Goal: Transaction & Acquisition: Purchase product/service

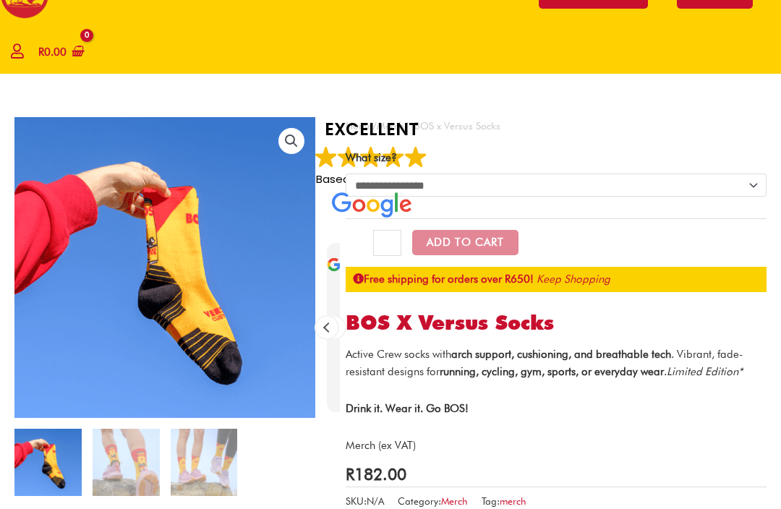
scroll to position [52, 0]
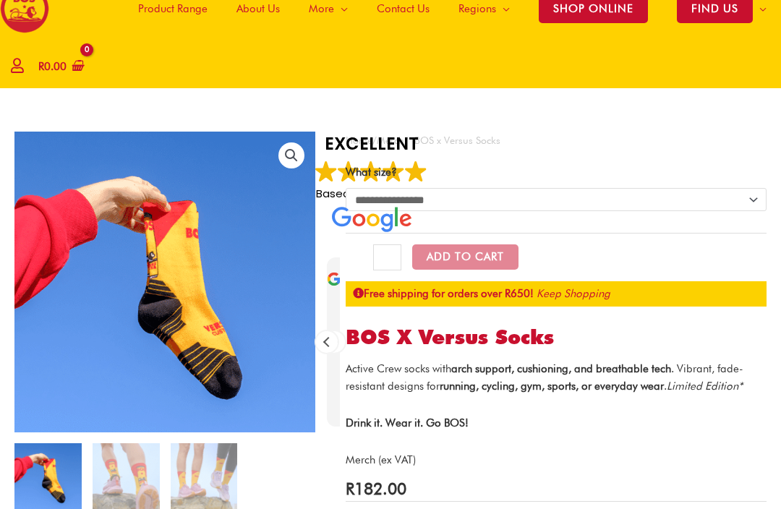
click at [488, 259] on button "Add to Cart" at bounding box center [465, 257] width 106 height 25
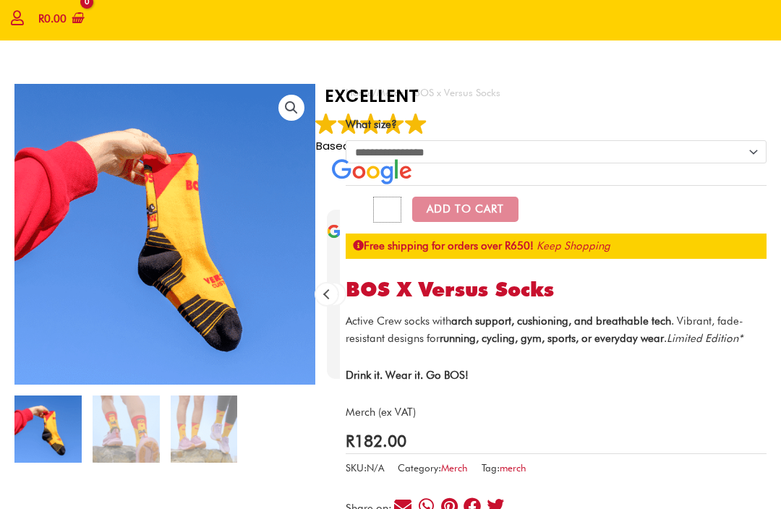
click at [379, 221] on input "*" at bounding box center [387, 211] width 28 height 26
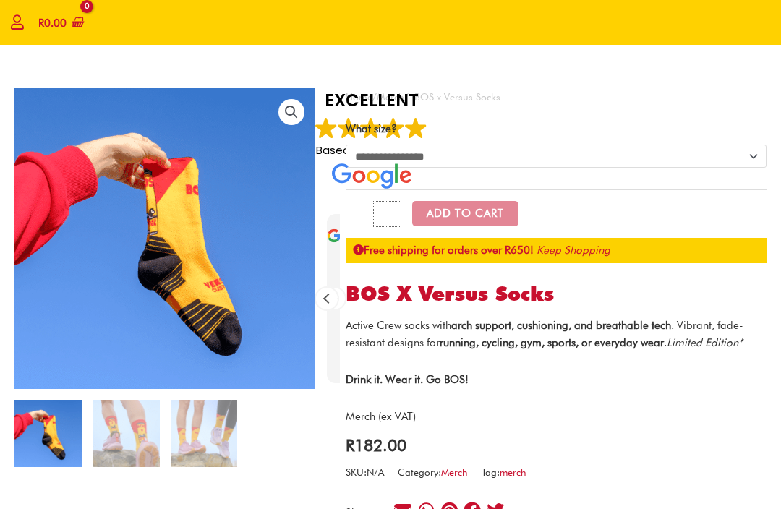
scroll to position [0, 0]
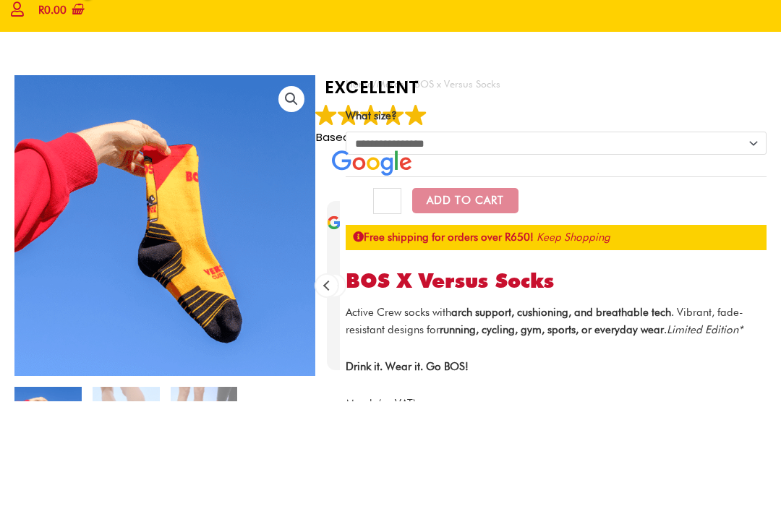
click at [758, 240] on select "**********" at bounding box center [556, 251] width 421 height 23
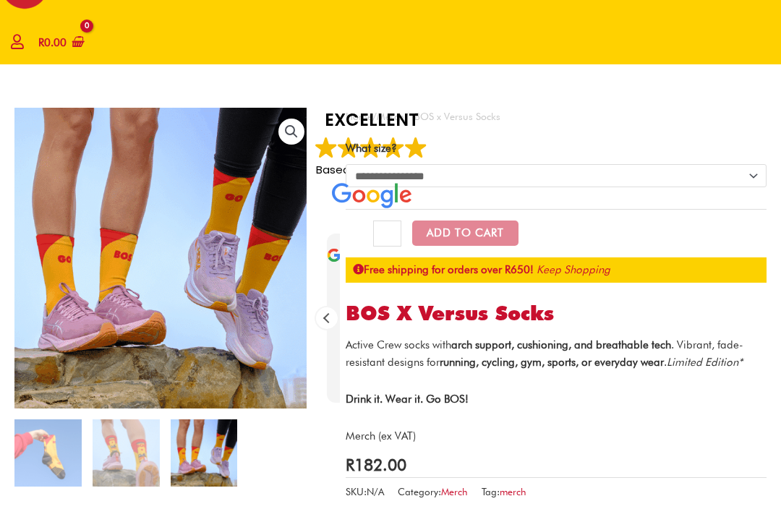
scroll to position [73, 0]
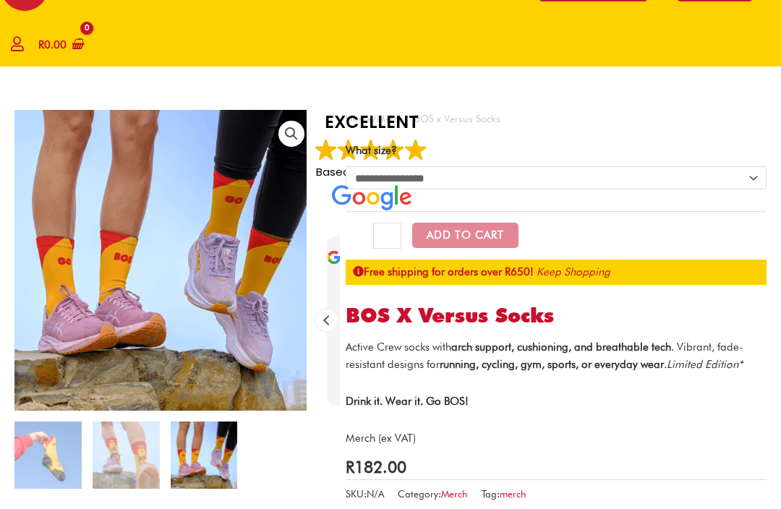
click at [753, 177] on select "**********" at bounding box center [556, 178] width 421 height 23
select select "***"
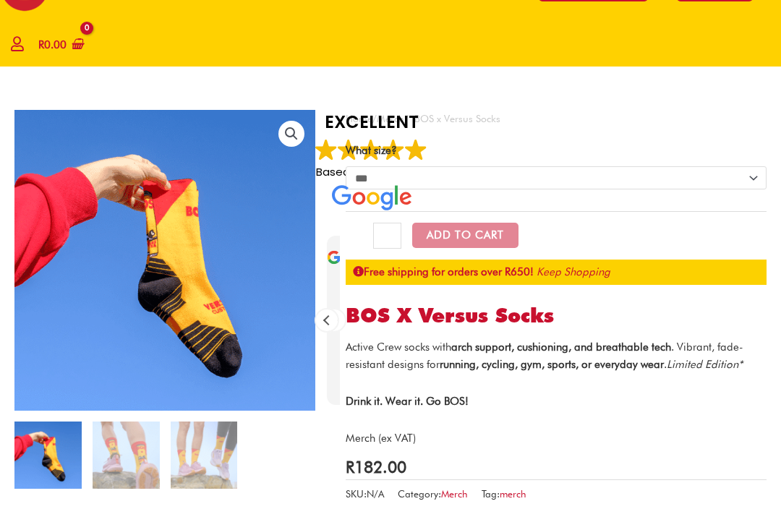
scroll to position [74, 0]
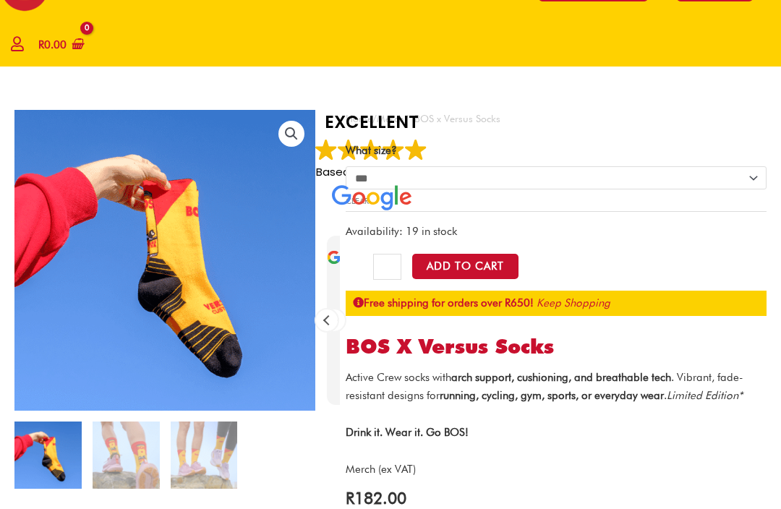
click at [507, 271] on button "Add to Cart" at bounding box center [465, 266] width 106 height 25
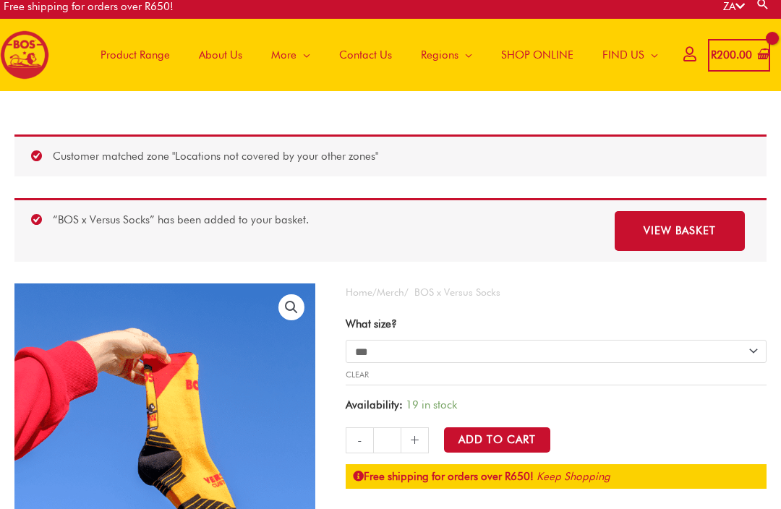
scroll to position [5, 0]
click at [535, 59] on span "SHOP ONLINE" at bounding box center [537, 55] width 72 height 43
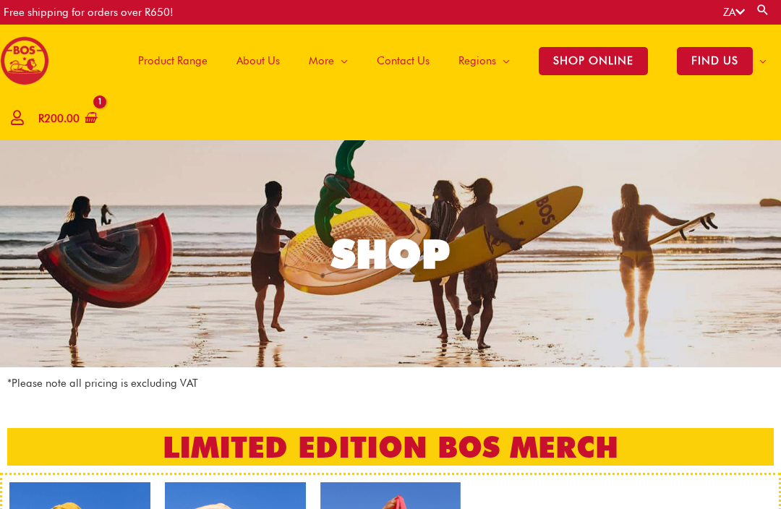
click at [176, 59] on span "Product Range" at bounding box center [172, 60] width 69 height 43
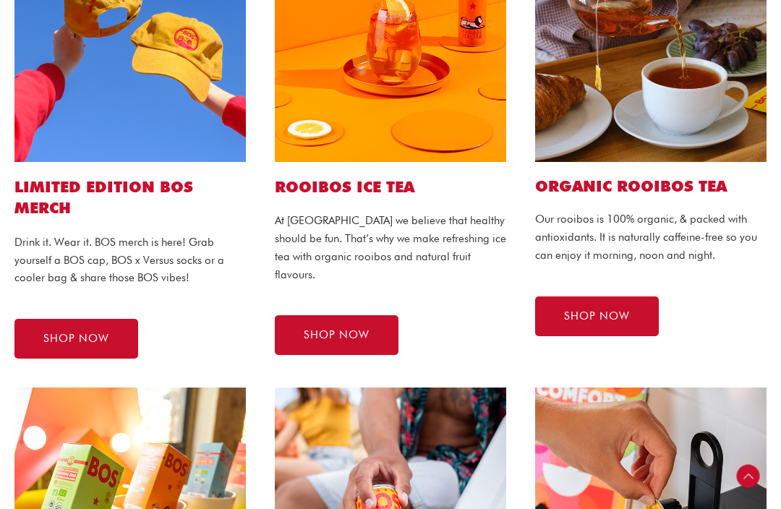
scroll to position [431, 0]
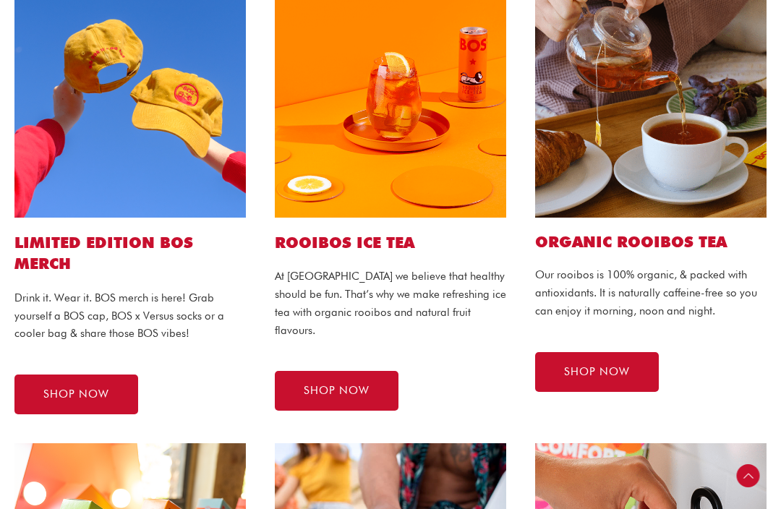
click at [363, 386] on span "SHOP NOW" at bounding box center [337, 391] width 66 height 11
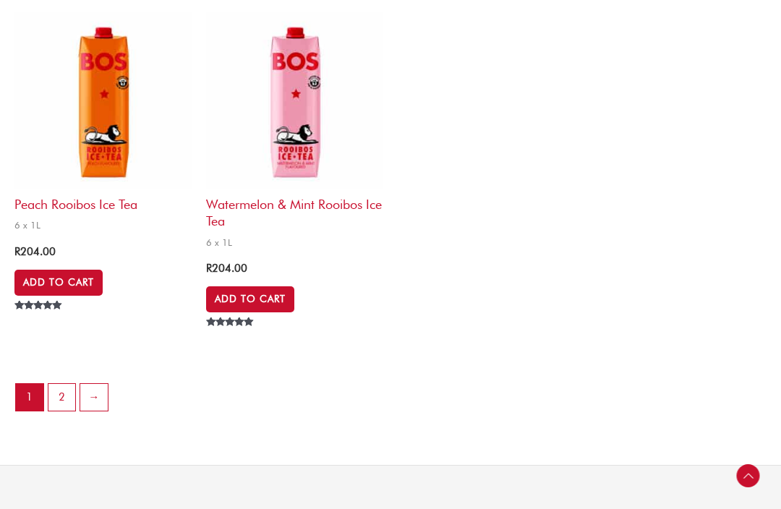
scroll to position [3104, 0]
click at [63, 384] on link "2" at bounding box center [61, 397] width 27 height 27
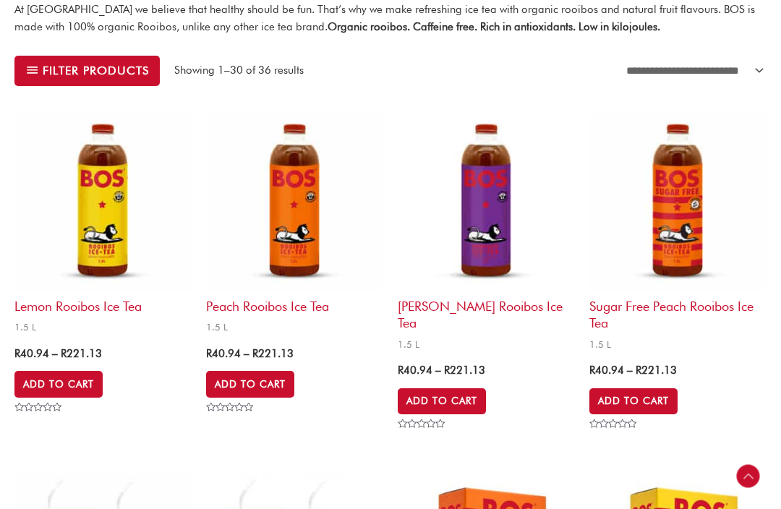
scroll to position [481, 0]
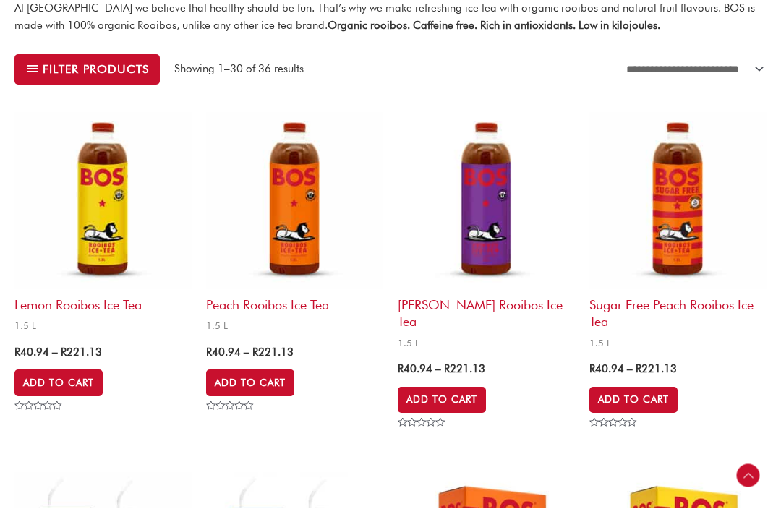
click at [78, 380] on link "Add to Cart" at bounding box center [58, 383] width 88 height 26
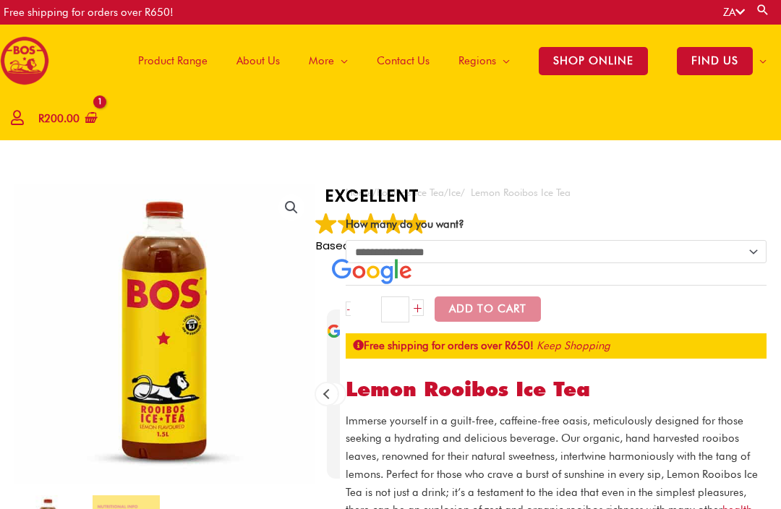
click at [752, 258] on select "**********" at bounding box center [556, 251] width 421 height 23
select select "*********"
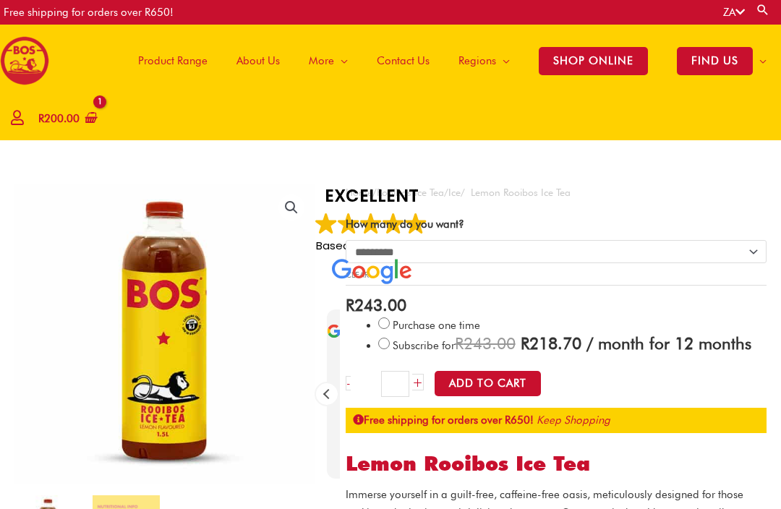
click at [520, 397] on button "Add to Cart" at bounding box center [488, 383] width 106 height 25
click at [504, 397] on button "Add to Cart" at bounding box center [488, 383] width 106 height 25
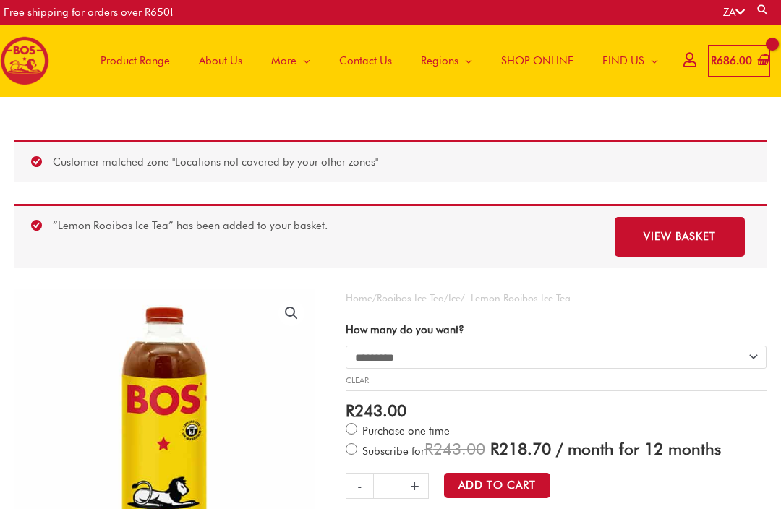
click at [145, 64] on span "Product Range" at bounding box center [135, 60] width 69 height 43
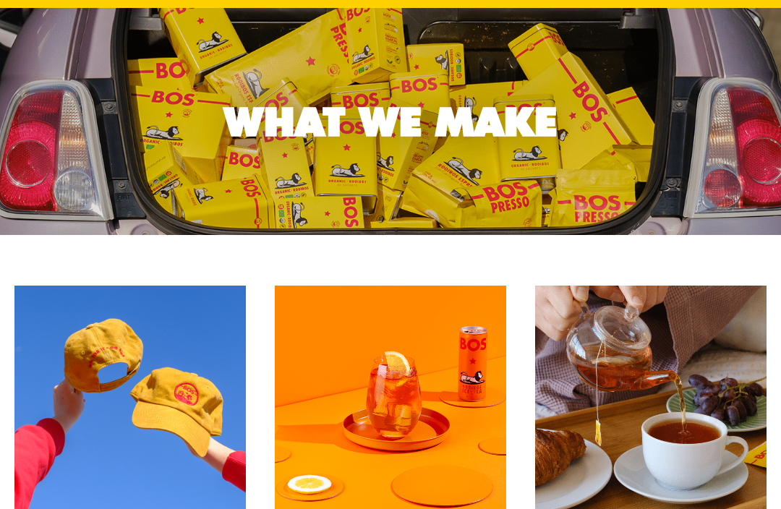
scroll to position [592, 0]
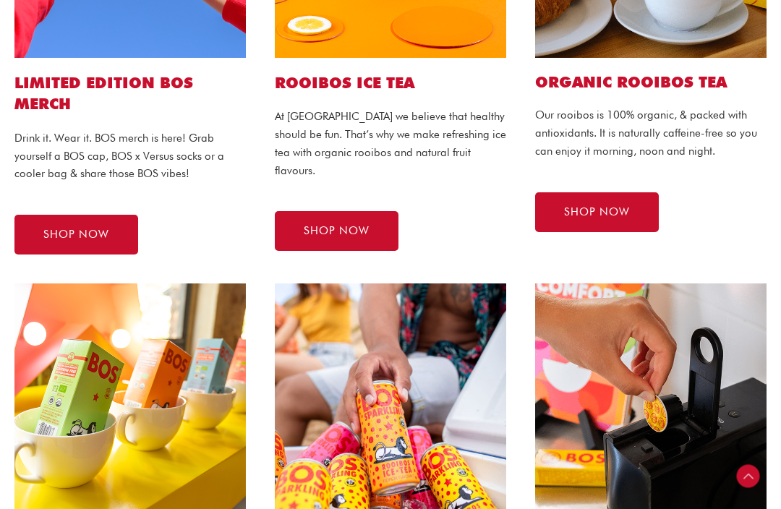
click at [357, 226] on span "SHOP NOW" at bounding box center [337, 231] width 66 height 11
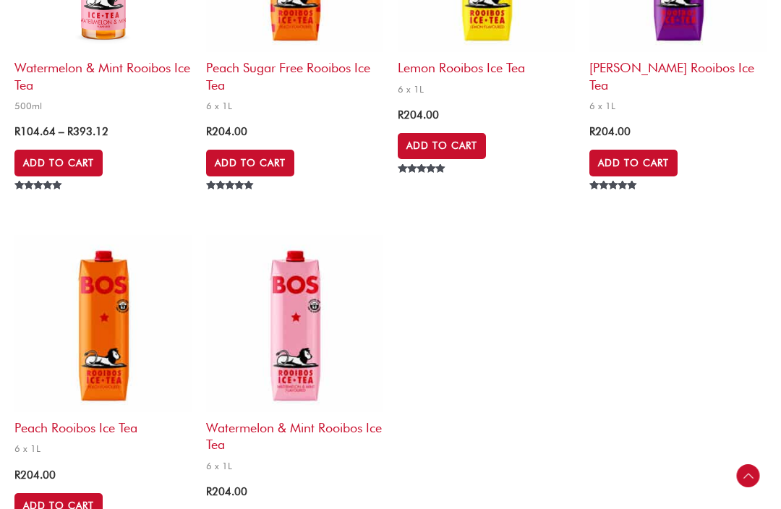
scroll to position [2881, 0]
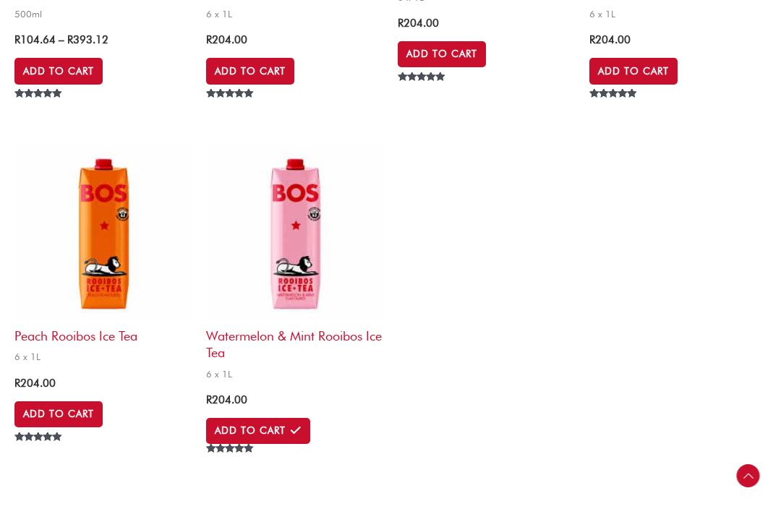
scroll to position [2973, 0]
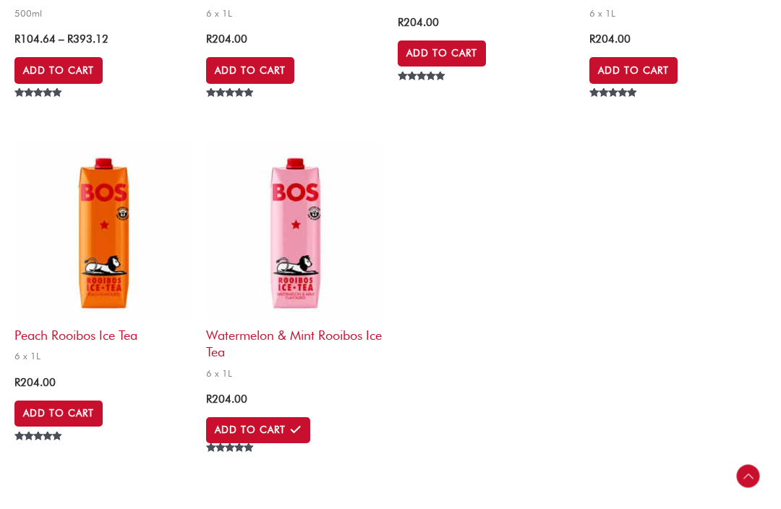
click at [297, 418] on link "Add to Cart" at bounding box center [258, 431] width 104 height 26
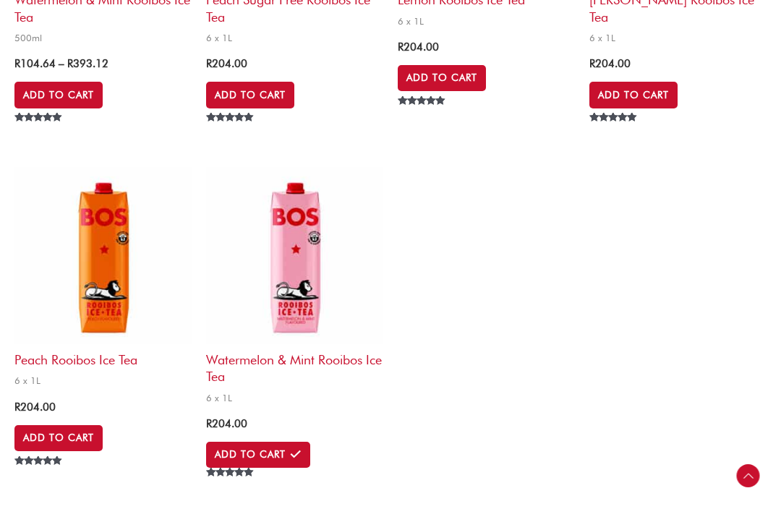
scroll to position [2953, 0]
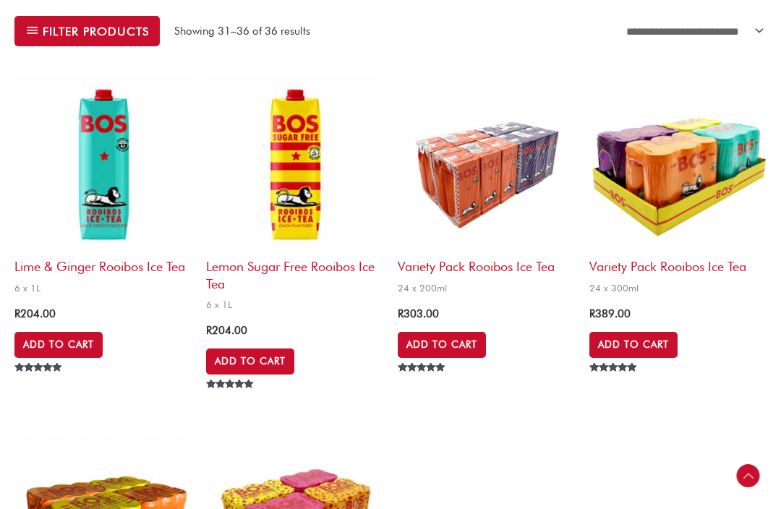
scroll to position [517, 0]
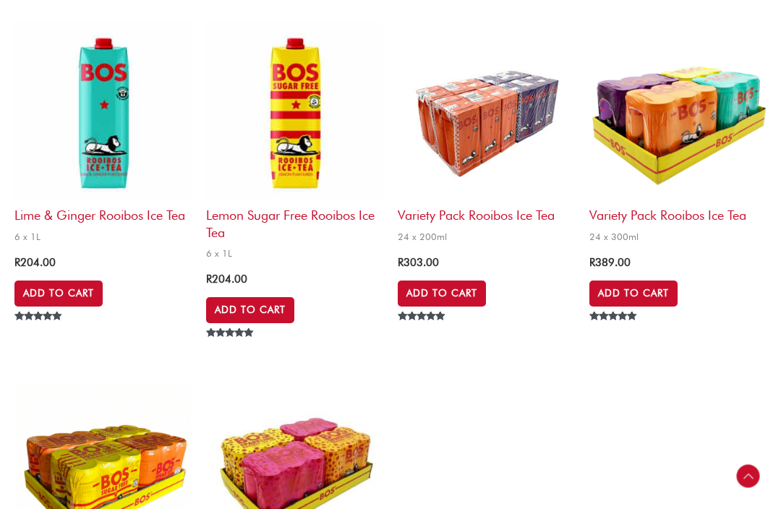
click at [59, 294] on link "Add to Cart" at bounding box center [58, 294] width 88 height 26
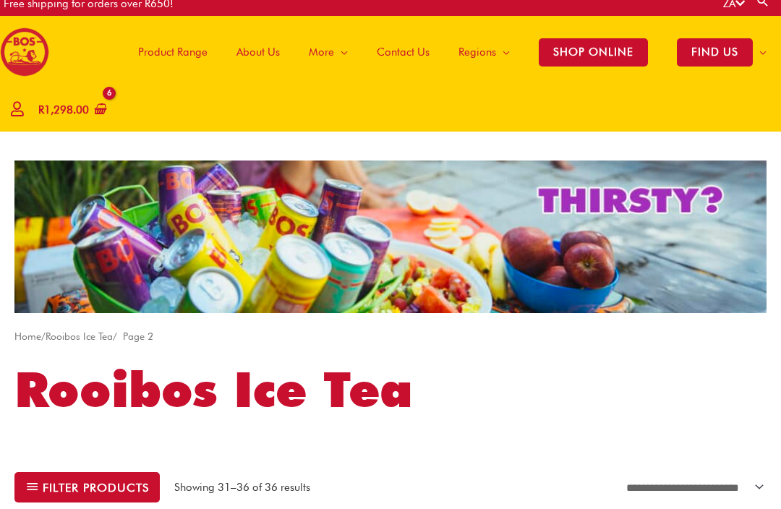
scroll to position [9, 0]
click at [203, 114] on div "Main Menu Product Range About Us More Menu Toggle The Magic of Rooibos Make it …" at bounding box center [390, 74] width 781 height 116
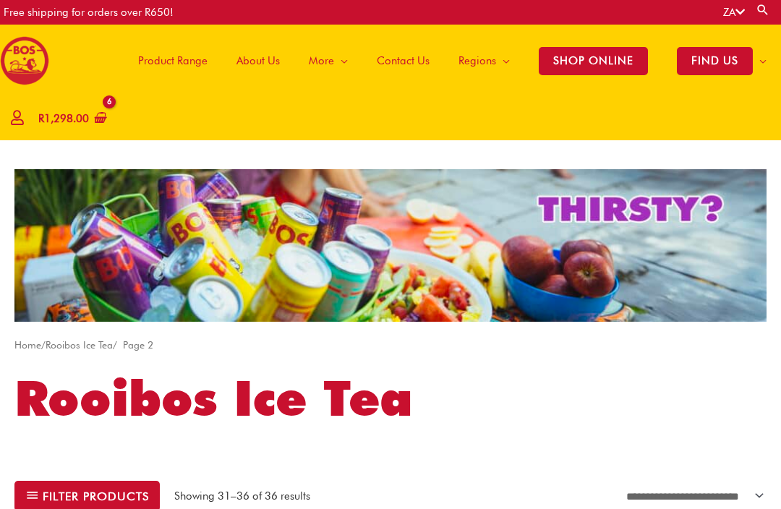
click at [70, 474] on link "View basket" at bounding box center [6, 455] width 173 height 38
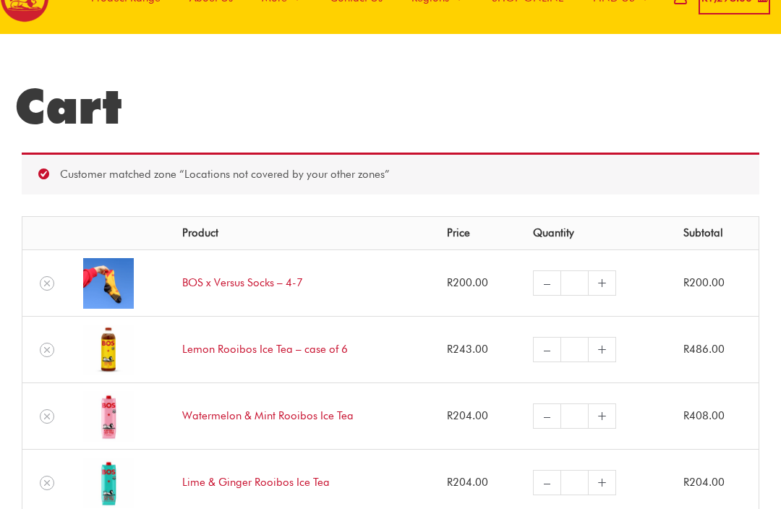
scroll to position [63, 0]
click at [546, 355] on link "–" at bounding box center [546, 349] width 27 height 25
click at [580, 355] on input "*" at bounding box center [575, 349] width 28 height 25
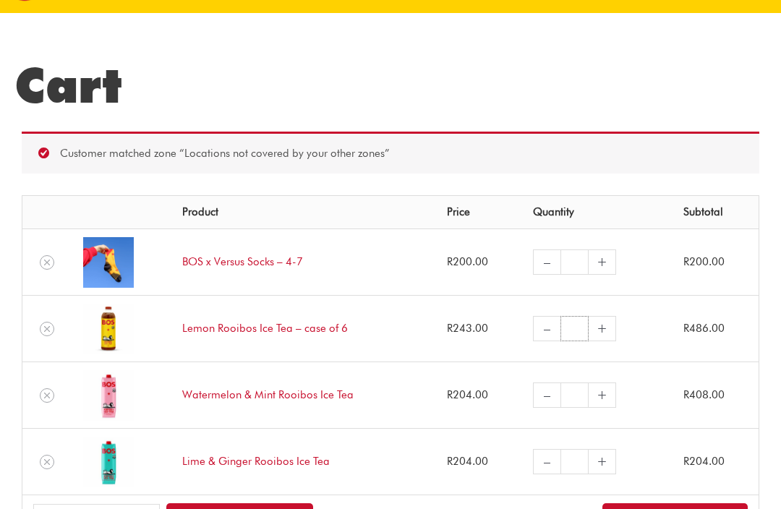
scroll to position [0, 0]
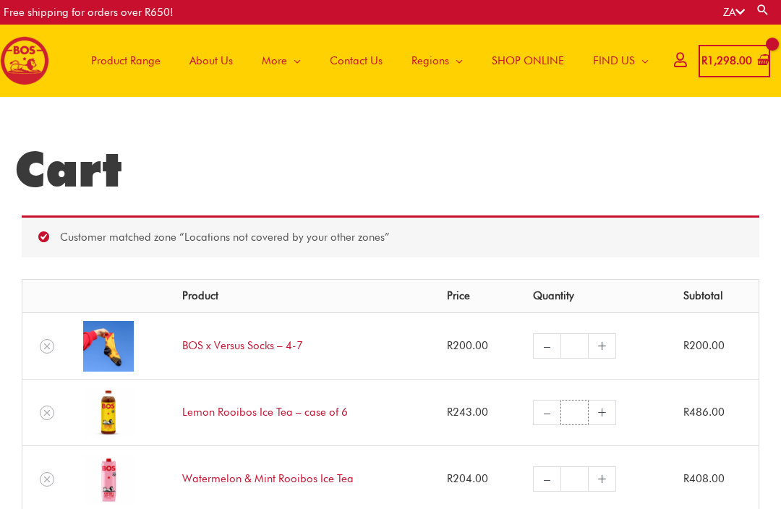
type input "*"
click at [127, 62] on span "Product Range" at bounding box center [125, 60] width 69 height 43
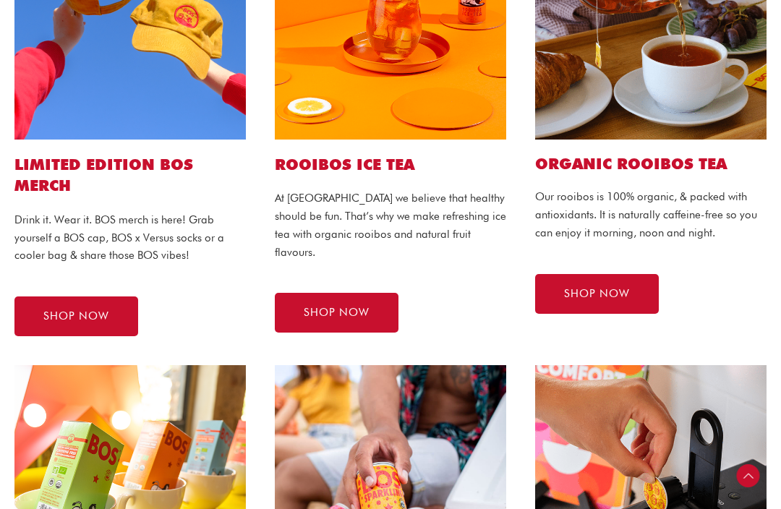
scroll to position [516, 0]
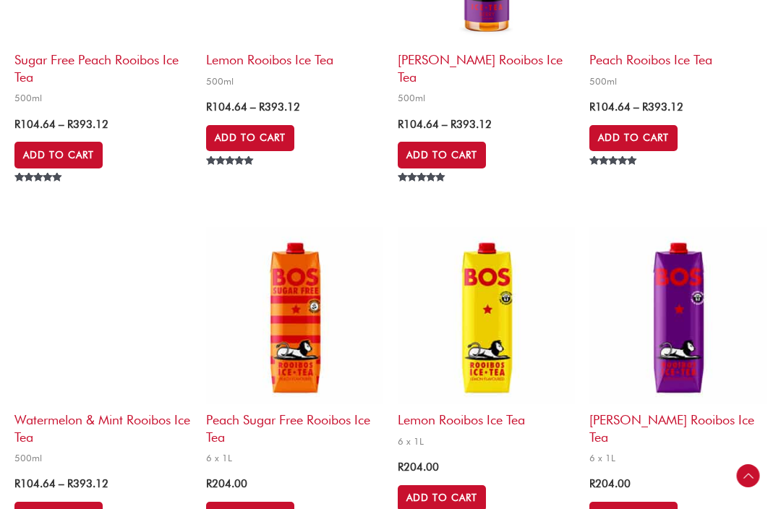
scroll to position [2534, 0]
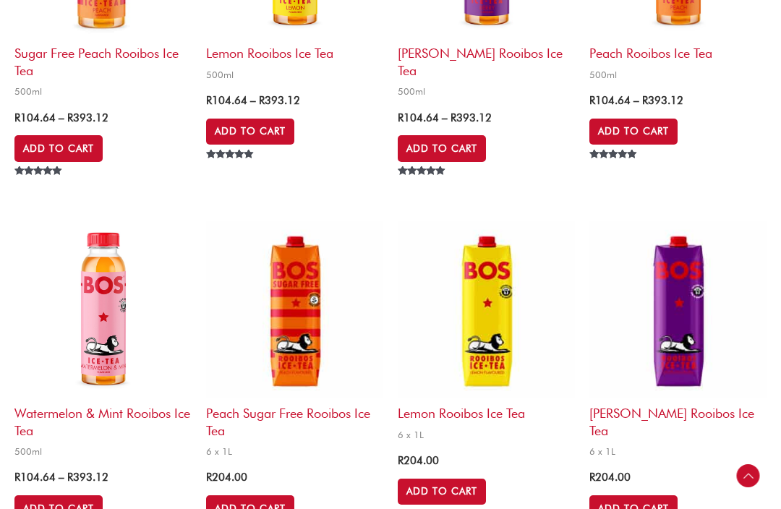
click at [468, 399] on h2 "Lemon Rooibos Ice Tea" at bounding box center [486, 411] width 177 height 24
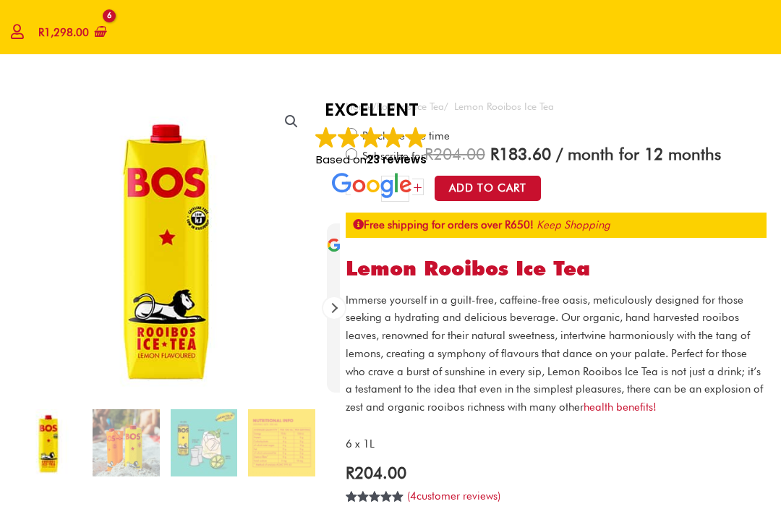
scroll to position [86, 0]
click at [409, 182] on img at bounding box center [372, 185] width 80 height 25
click at [507, 195] on button "Add to Cart" at bounding box center [488, 188] width 106 height 25
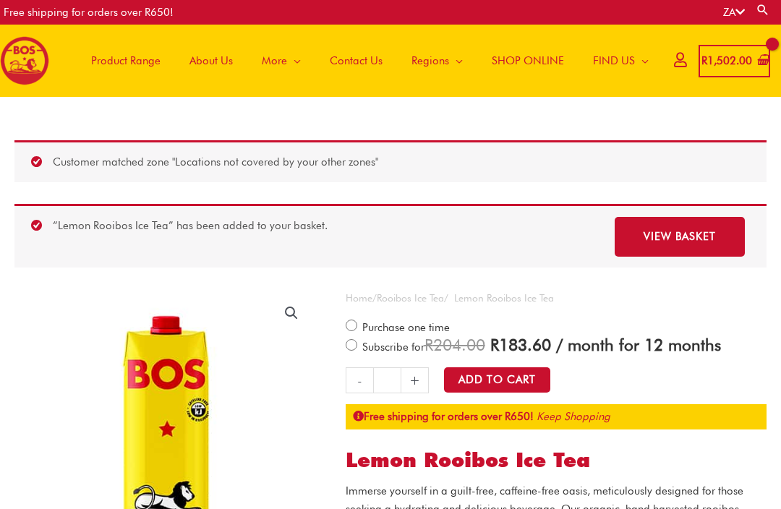
click at [649, 204] on link "-" at bounding box center [643, 208] width 27 height 26
click at [640, 209] on link "-" at bounding box center [643, 208] width 27 height 26
click at [651, 208] on link "-" at bounding box center [643, 208] width 27 height 26
click at [707, 416] on link "View basket" at bounding box center [669, 397] width 173 height 38
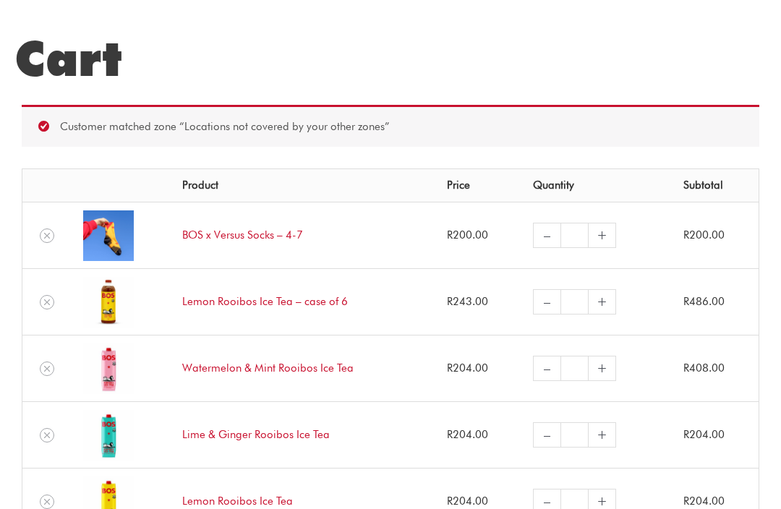
scroll to position [111, 0]
click at [545, 367] on link "–" at bounding box center [546, 368] width 27 height 25
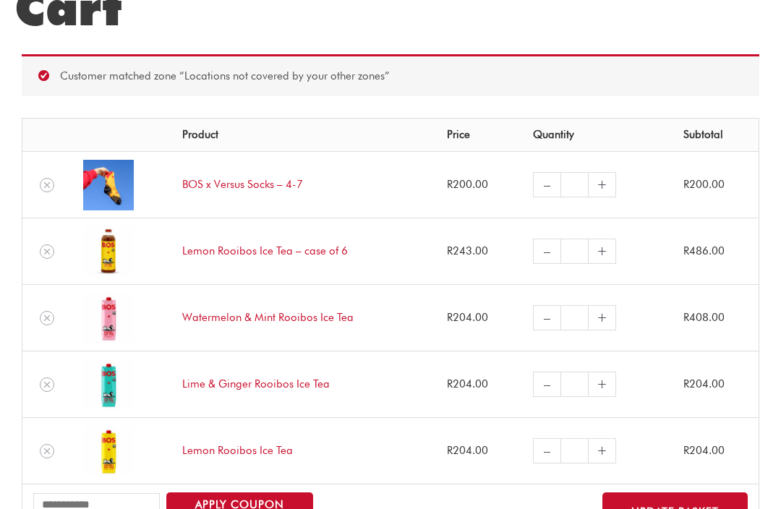
scroll to position [161, 0]
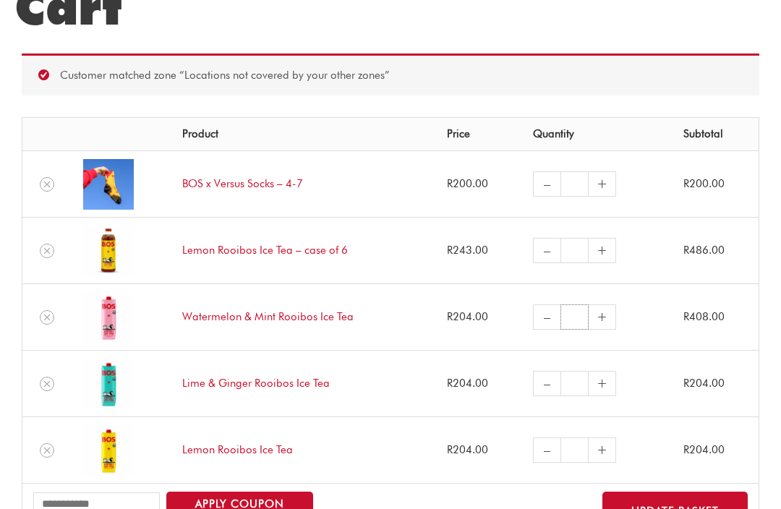
click at [580, 317] on input "*" at bounding box center [575, 317] width 28 height 25
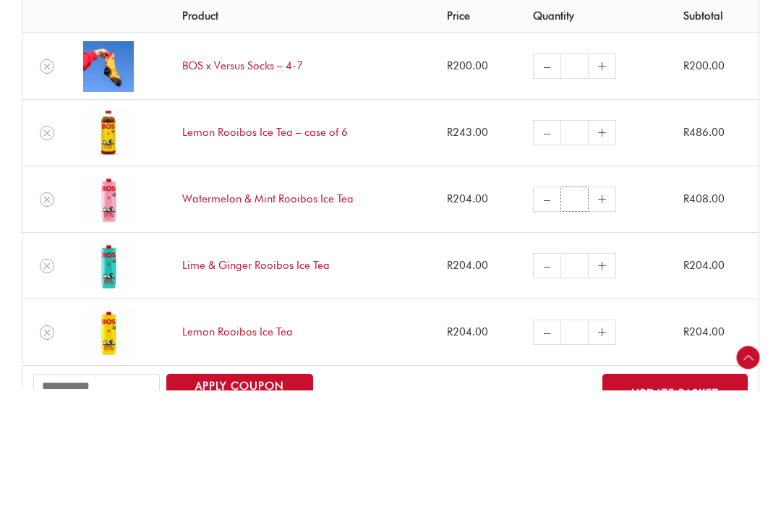
type input "*"
click at [577, 239] on input "*" at bounding box center [575, 251] width 28 height 25
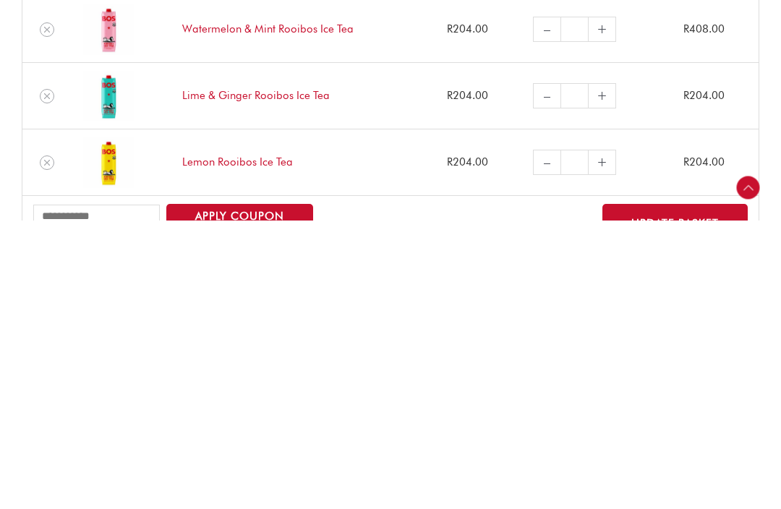
type input "*"
click at [45, 449] on icon "Remove Lemon Rooibos Ice Tea from cart" at bounding box center [47, 452] width 6 height 6
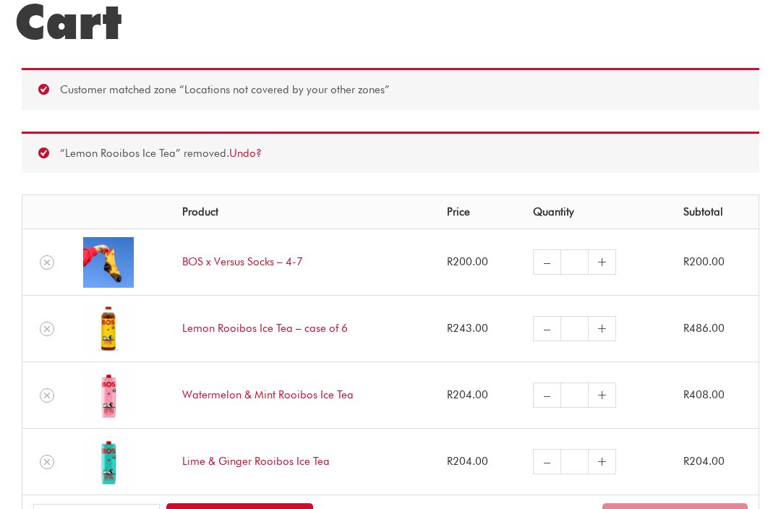
scroll to position [143, 0]
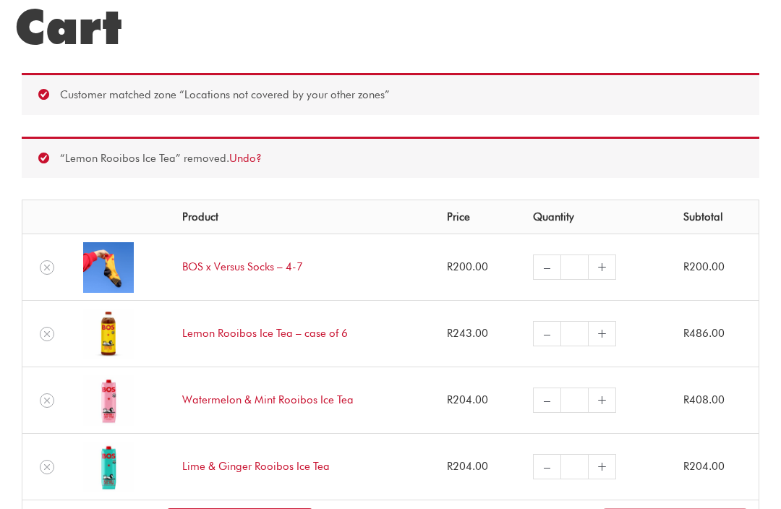
click at [548, 400] on link "–" at bounding box center [546, 400] width 27 height 25
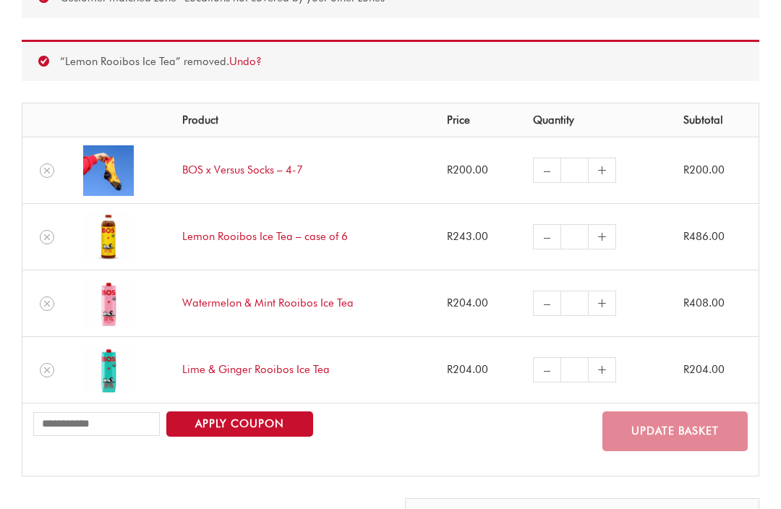
scroll to position [240, 0]
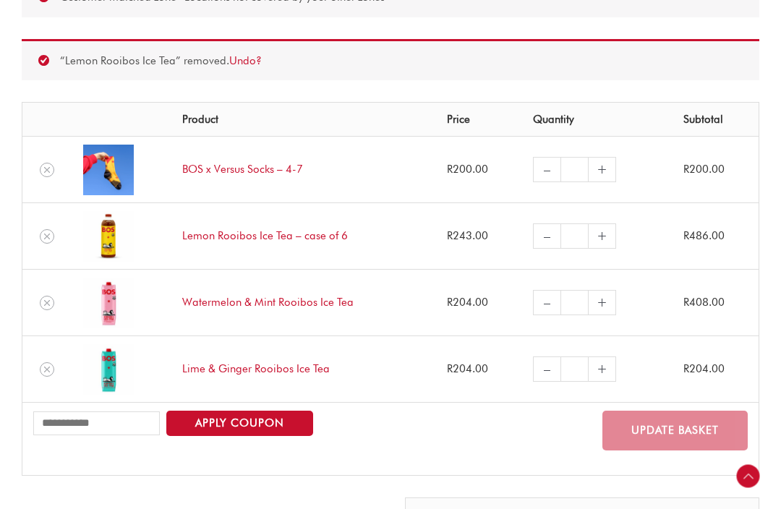
click at [542, 240] on link "–" at bounding box center [546, 236] width 27 height 25
click at [553, 242] on link "–" at bounding box center [546, 236] width 27 height 25
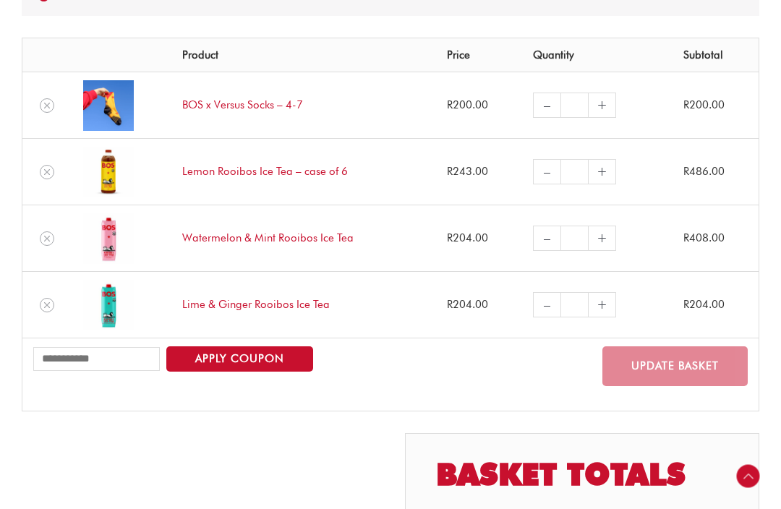
scroll to position [304, 0]
click at [552, 174] on link "–" at bounding box center [546, 172] width 27 height 25
click at [612, 178] on link "+" at bounding box center [602, 171] width 27 height 25
click at [606, 171] on link "+" at bounding box center [602, 171] width 27 height 25
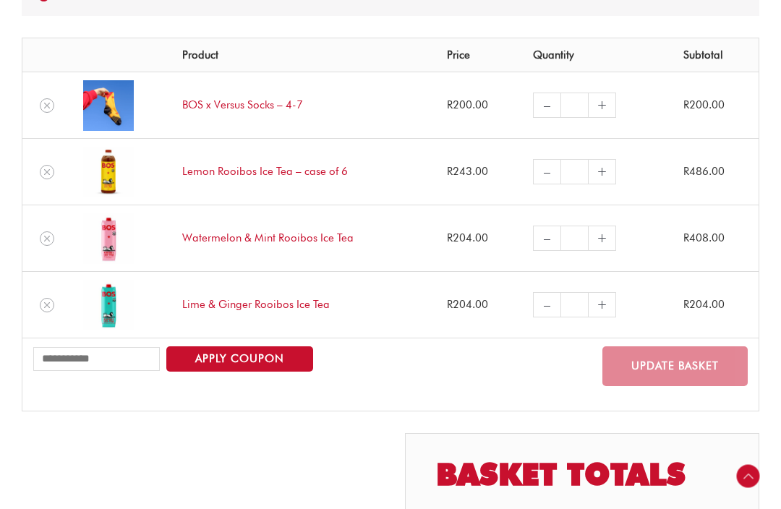
click at [546, 178] on link "–" at bounding box center [546, 171] width 27 height 25
click at [743, 113] on td "R 200.00" at bounding box center [716, 105] width 86 height 67
click at [641, 116] on td "– BOS x Versus Socks – 4-7 quantity * +" at bounding box center [597, 105] width 151 height 67
click at [589, 101] on link "+" at bounding box center [602, 105] width 27 height 25
click at [579, 171] on input "*" at bounding box center [575, 171] width 28 height 25
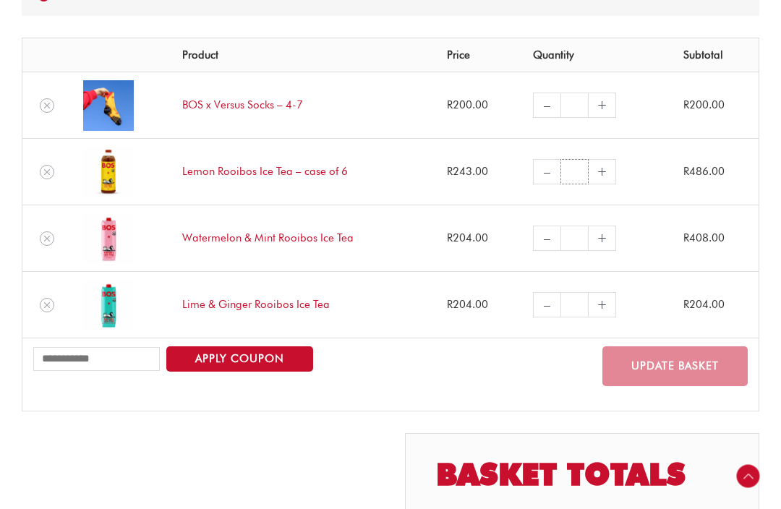
scroll to position [304, 0]
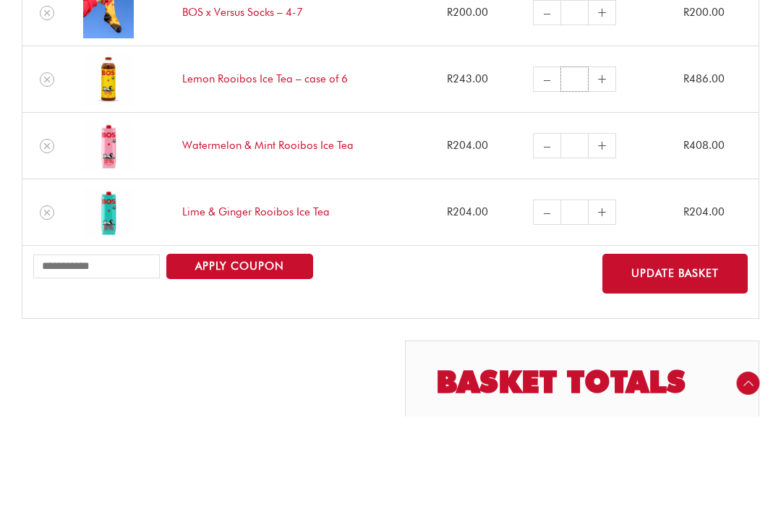
type input "*"
click at [580, 226] on input "*" at bounding box center [575, 238] width 28 height 25
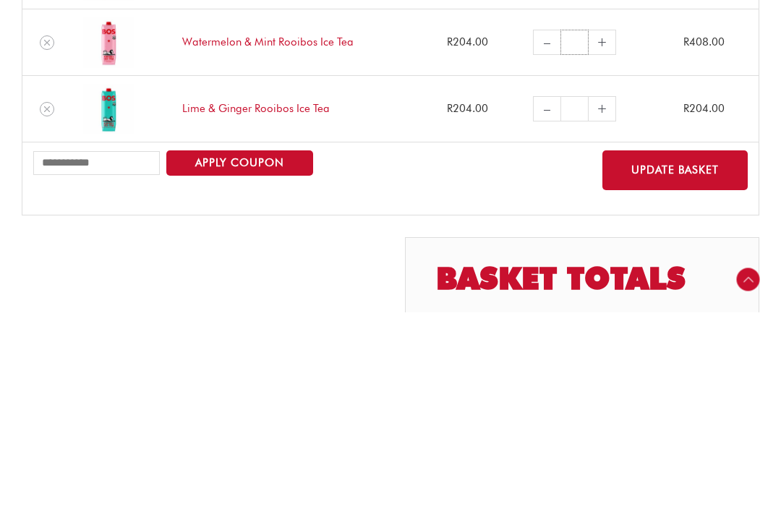
type input "*"
click at [705, 347] on button "Update basket" at bounding box center [675, 367] width 145 height 40
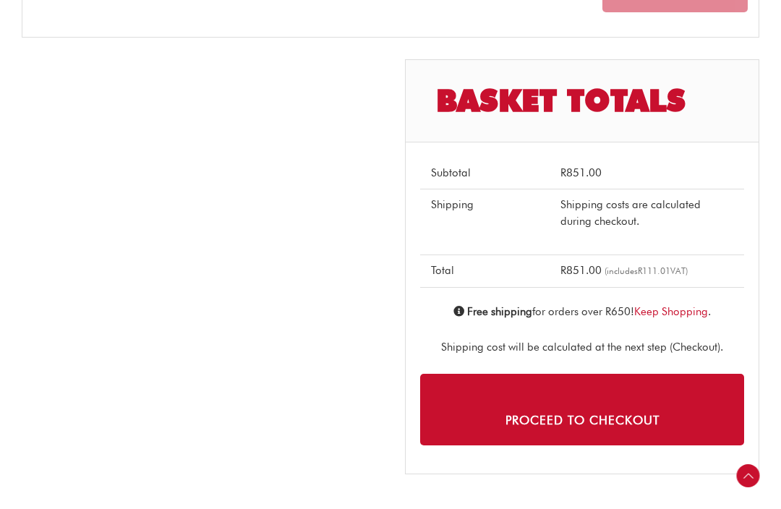
scroll to position [679, 0]
click at [694, 416] on link "Proceed to checkout" at bounding box center [582, 410] width 324 height 72
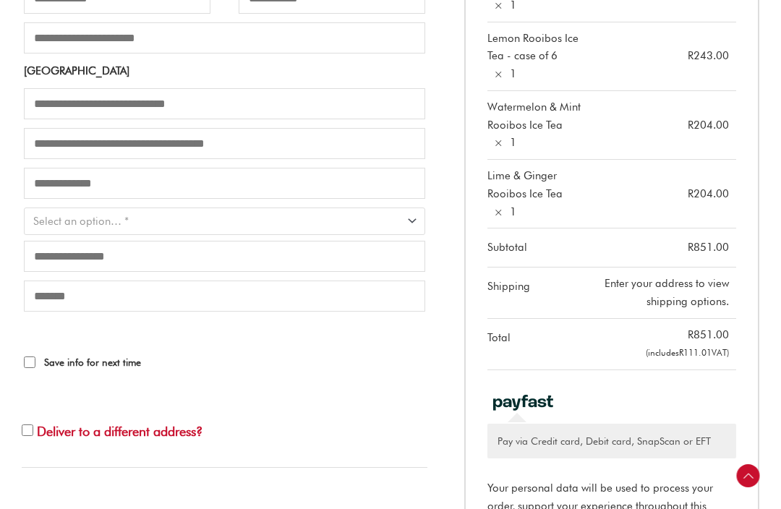
scroll to position [454, 0]
click at [722, 287] on span "Enter your address to view shipping options." at bounding box center [667, 292] width 124 height 31
click at [659, 283] on td "Enter your address to view shipping options." at bounding box center [670, 293] width 134 height 51
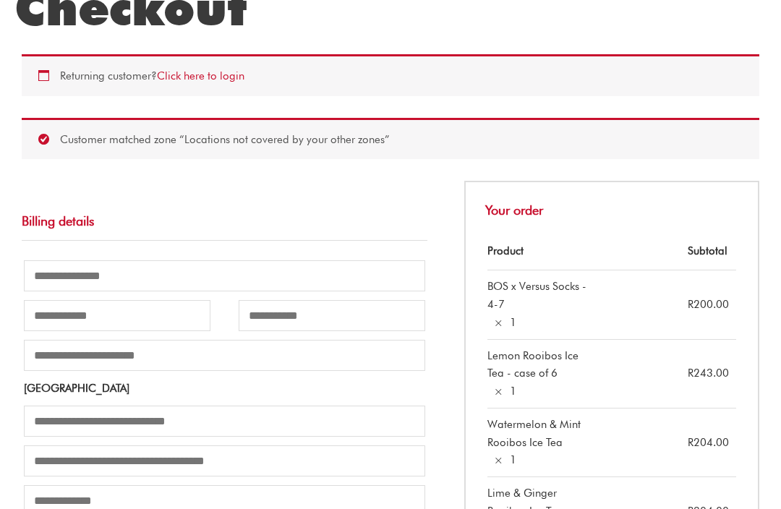
scroll to position [140, 0]
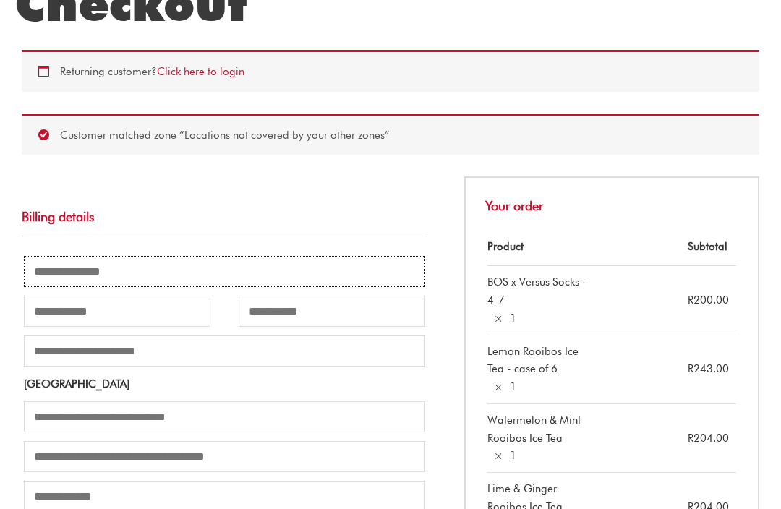
click at [181, 278] on input "Email address *" at bounding box center [225, 271] width 402 height 31
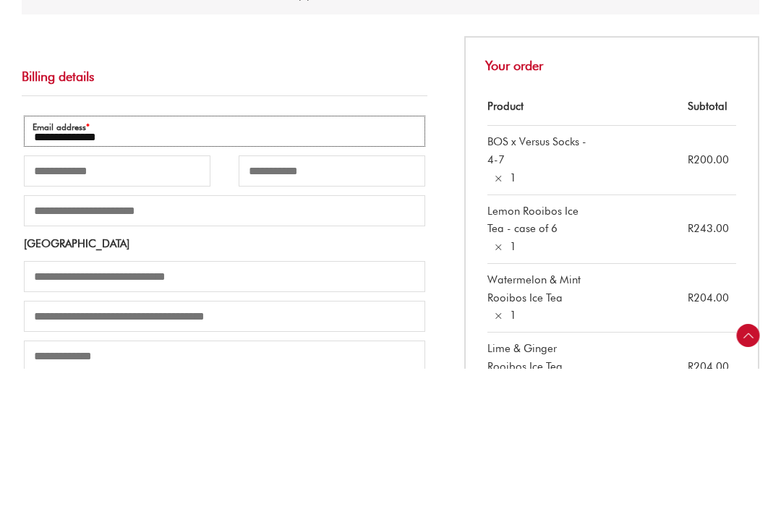
type input "**********"
click at [130, 297] on input "First name *" at bounding box center [117, 312] width 187 height 31
type input "******"
click at [352, 297] on input "Last name *" at bounding box center [332, 312] width 187 height 31
type input "******"
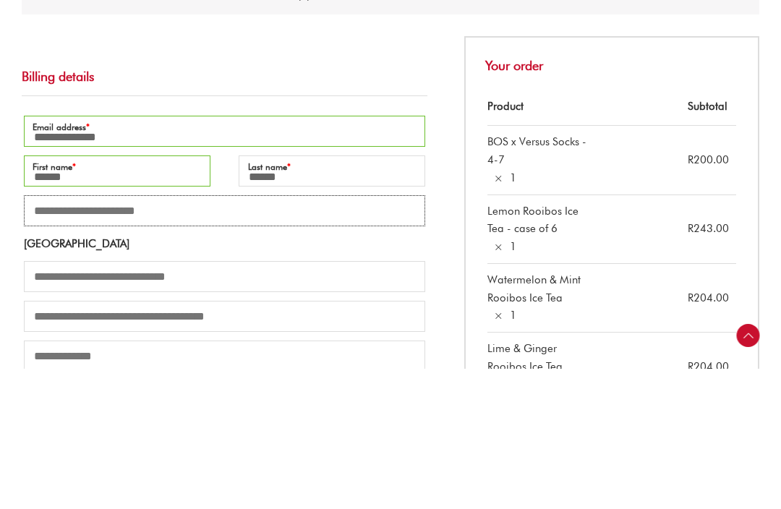
click at [216, 336] on input "Company name (optional)" at bounding box center [225, 351] width 402 height 31
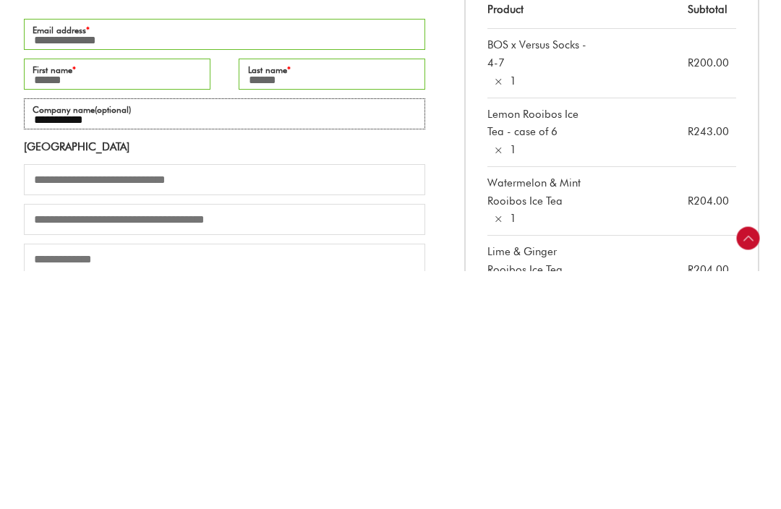
type input "**********"
click at [345, 402] on input "Street address *" at bounding box center [225, 417] width 402 height 31
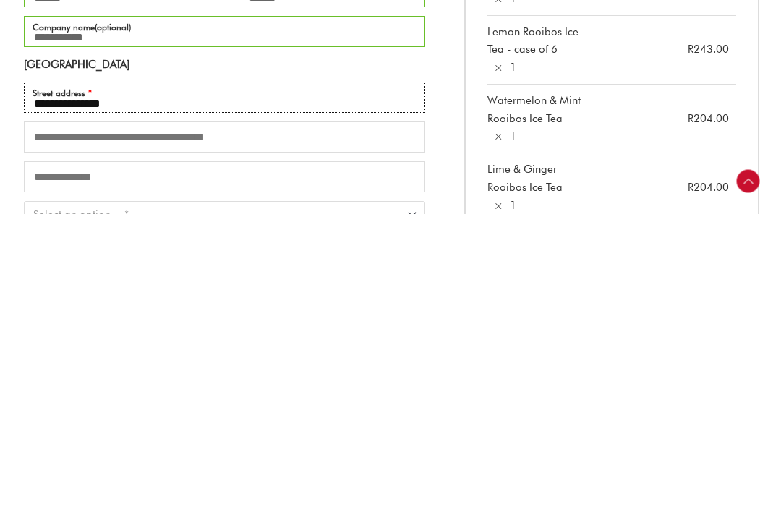
scroll to position [169, 0]
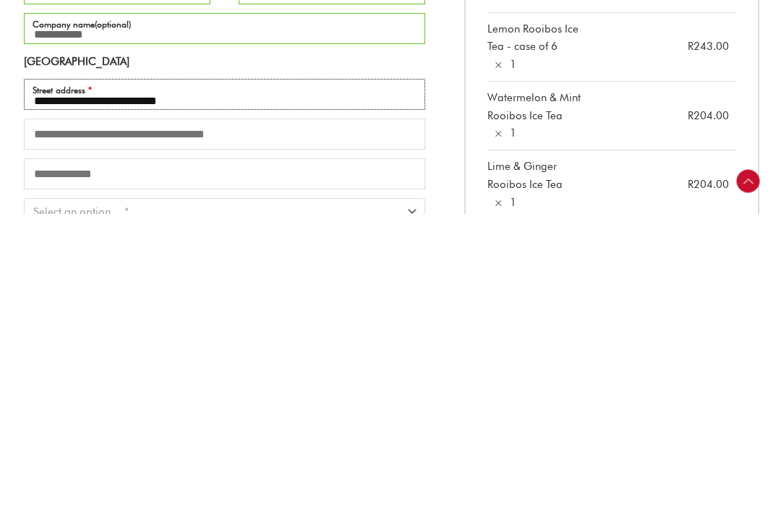
type input "**********"
click at [317, 454] on input "Town / City *" at bounding box center [225, 469] width 402 height 31
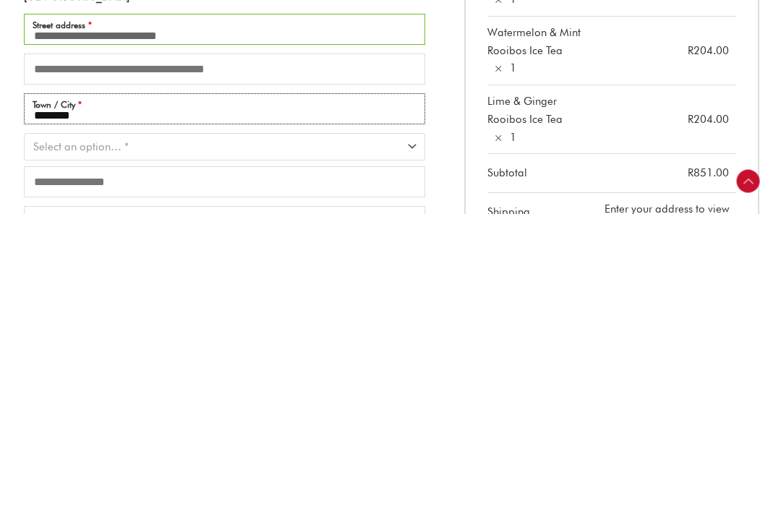
scroll to position [234, 0]
type input "********"
click at [418, 431] on span "Province" at bounding box center [416, 440] width 19 height 19
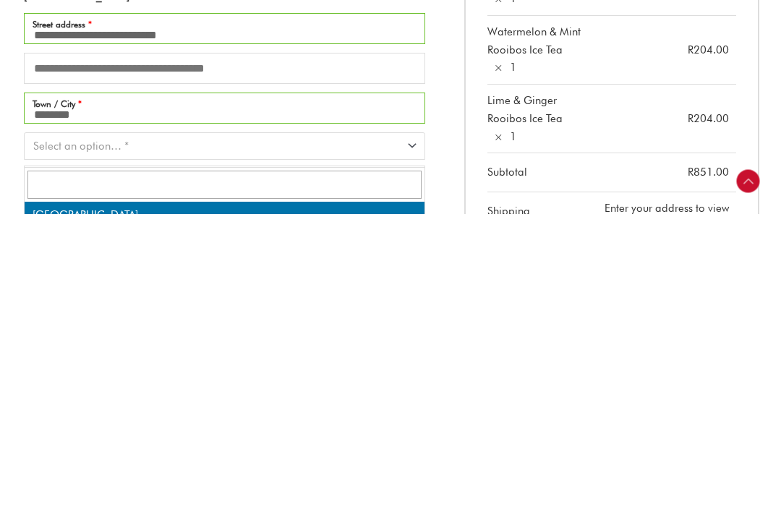
scroll to position [530, 0]
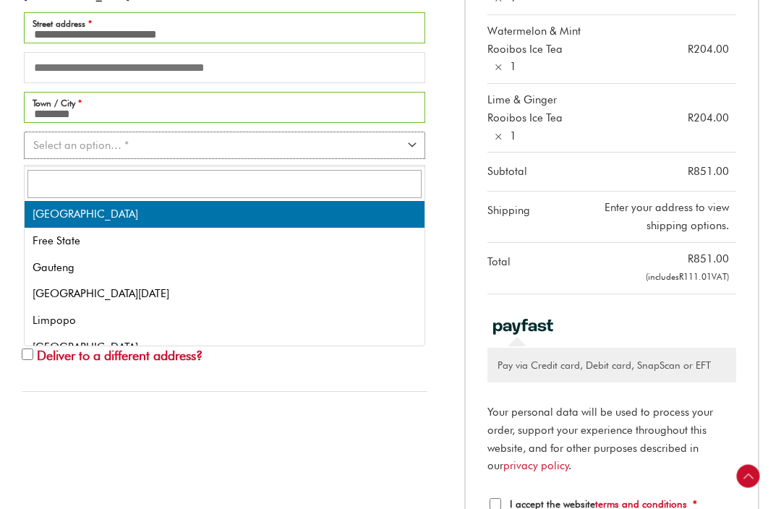
select select "**"
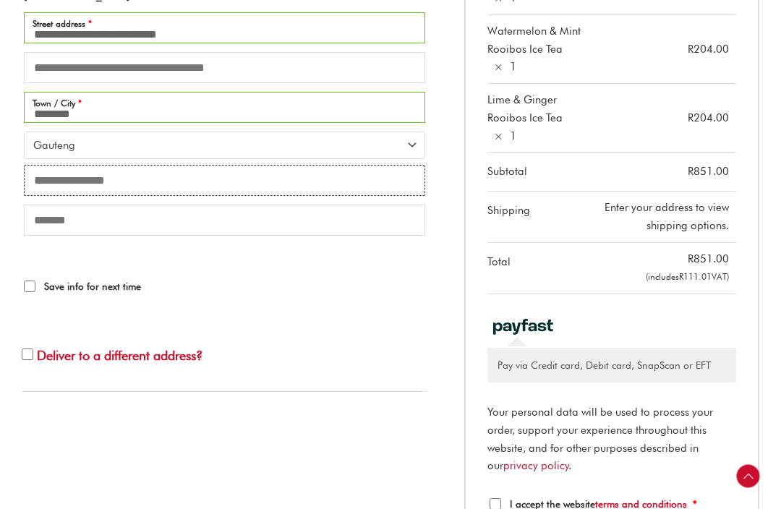
click at [408, 193] on input "Postcode / ZIP *" at bounding box center [225, 180] width 402 height 31
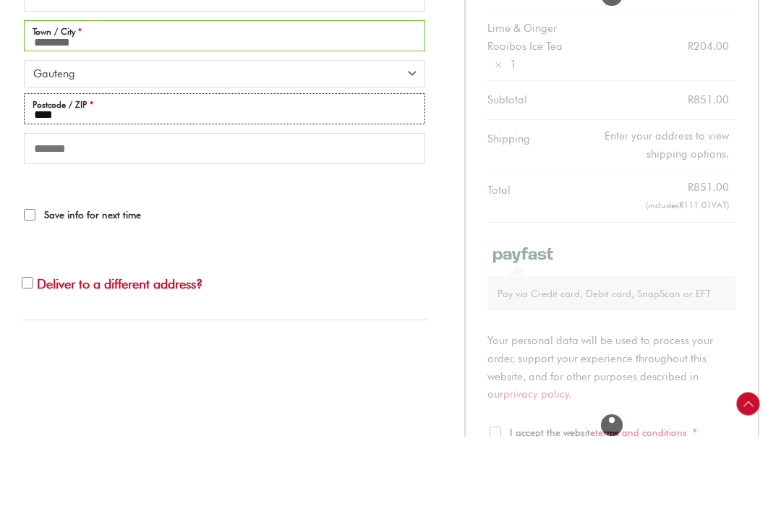
type input "****"
click at [308, 206] on input "Phone *" at bounding box center [225, 221] width 402 height 31
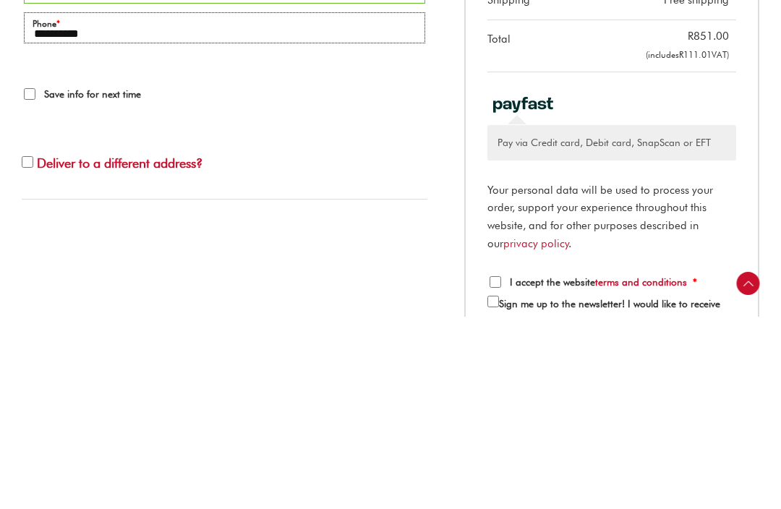
type input "**********"
click at [126, 281] on span "Save info for next time" at bounding box center [92, 287] width 97 height 12
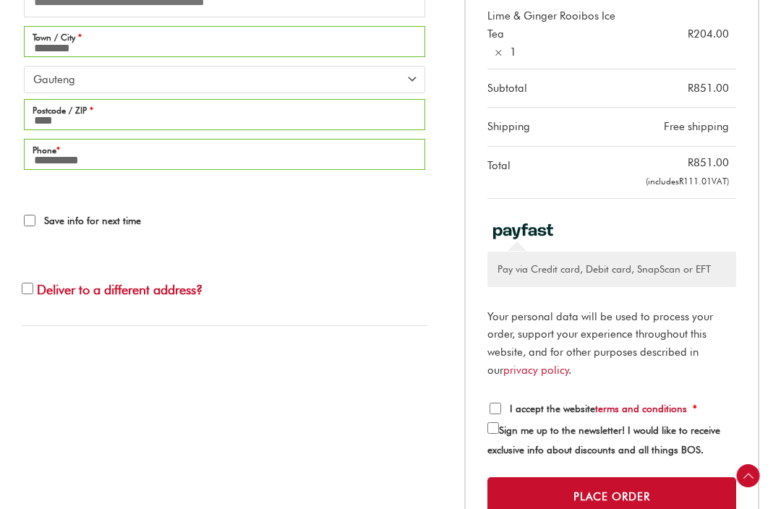
scroll to position [596, 0]
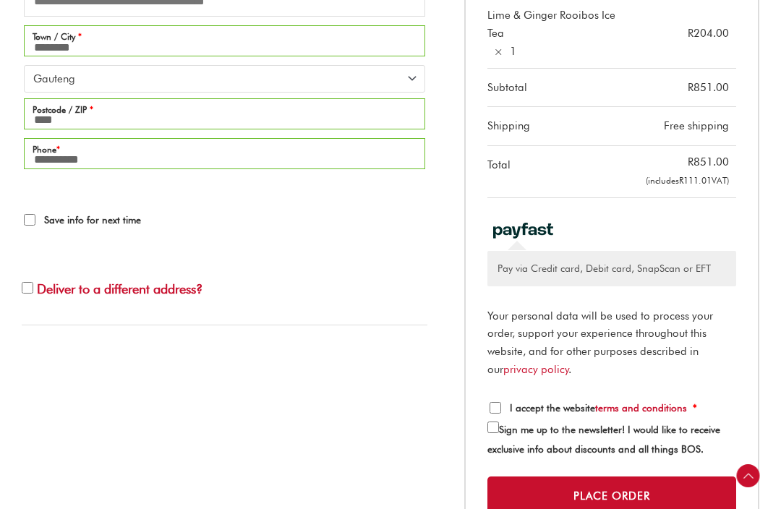
click at [687, 403] on link "terms and conditions" at bounding box center [642, 409] width 92 height 12
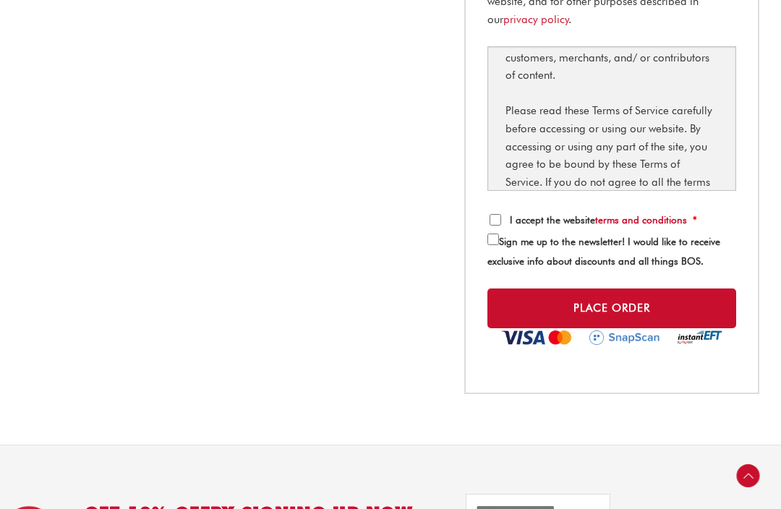
scroll to position [575, 0]
click at [507, 215] on label "I accept the website terms and conditions *" at bounding box center [594, 221] width 208 height 12
click at [670, 305] on button "Place order" at bounding box center [612, 309] width 249 height 40
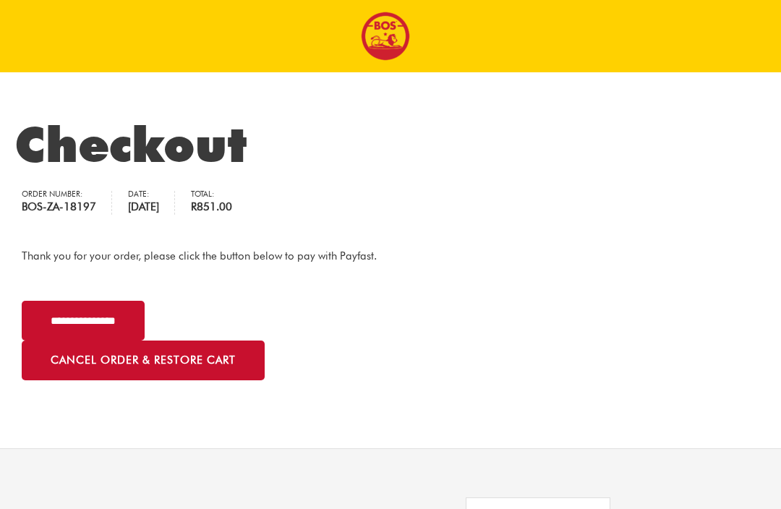
click at [144, 324] on input "**********" at bounding box center [83, 321] width 123 height 40
